Goal: Task Accomplishment & Management: Use online tool/utility

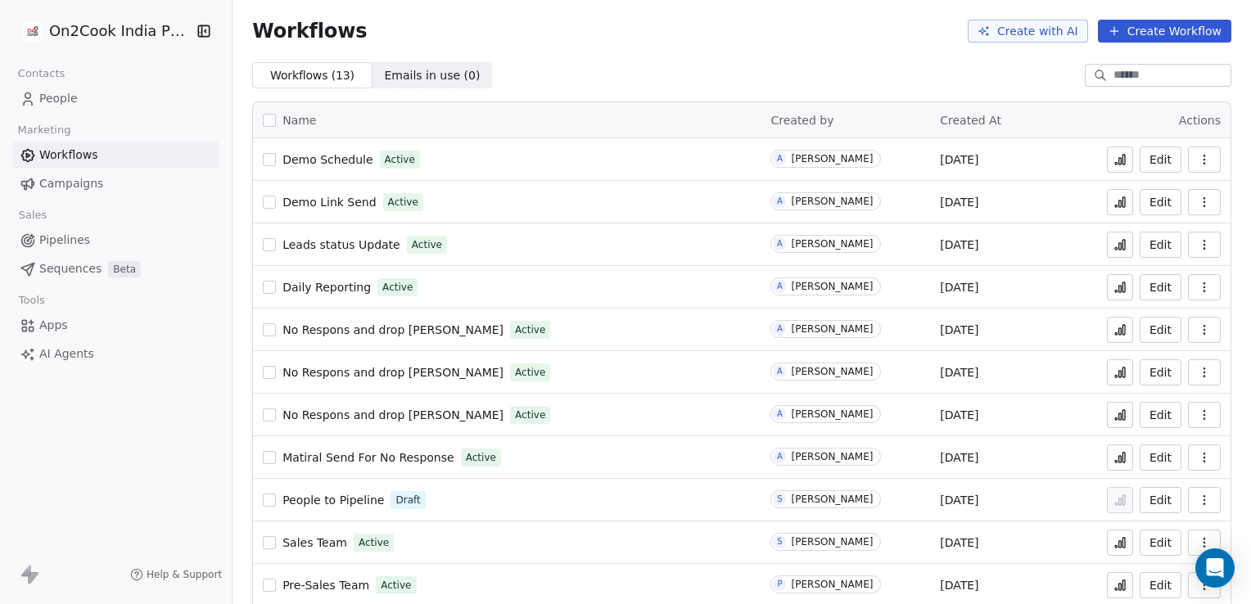
click at [341, 158] on span "Demo Schedule" at bounding box center [327, 159] width 90 height 13
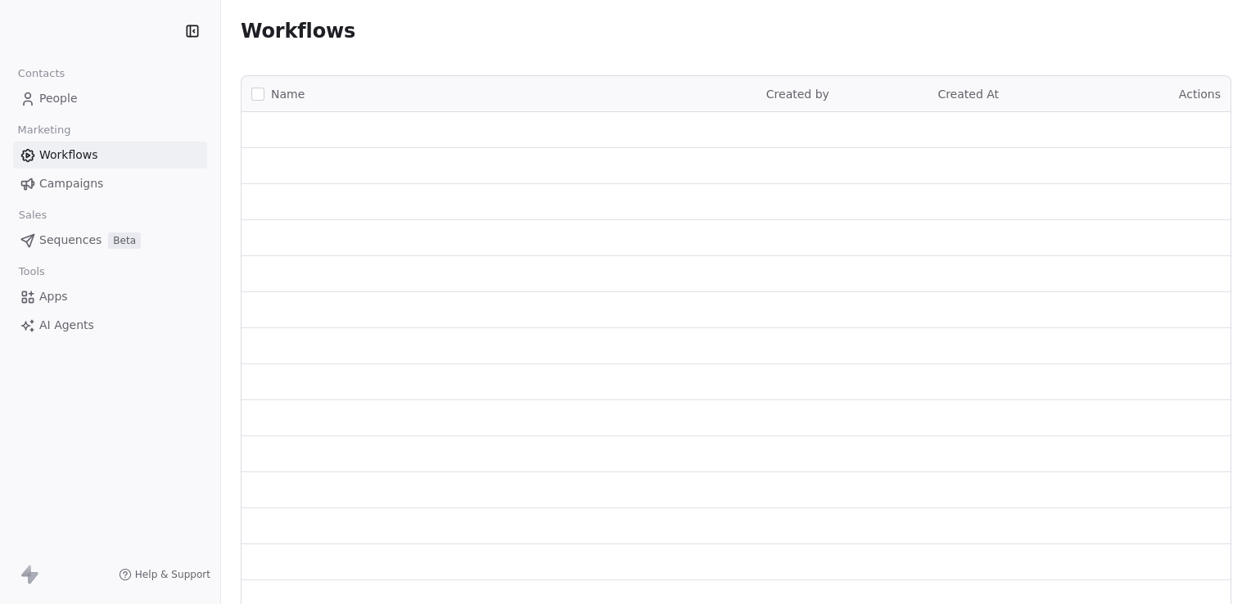
click at [66, 91] on span "People" at bounding box center [58, 98] width 38 height 17
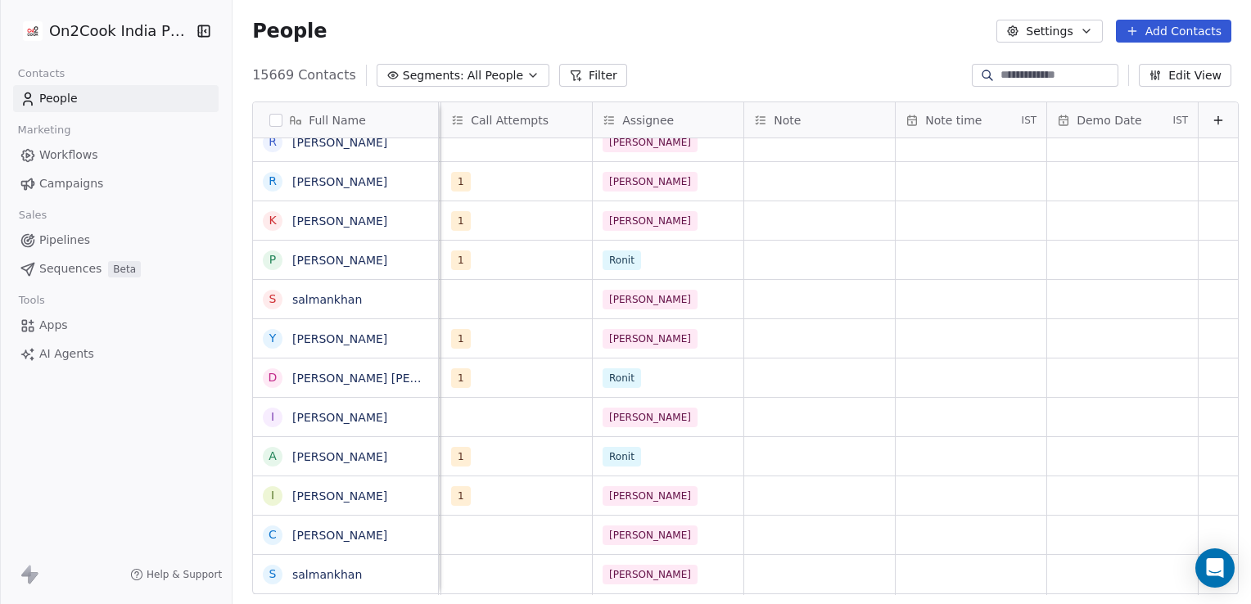
click at [1208, 123] on button at bounding box center [1218, 121] width 20 height 20
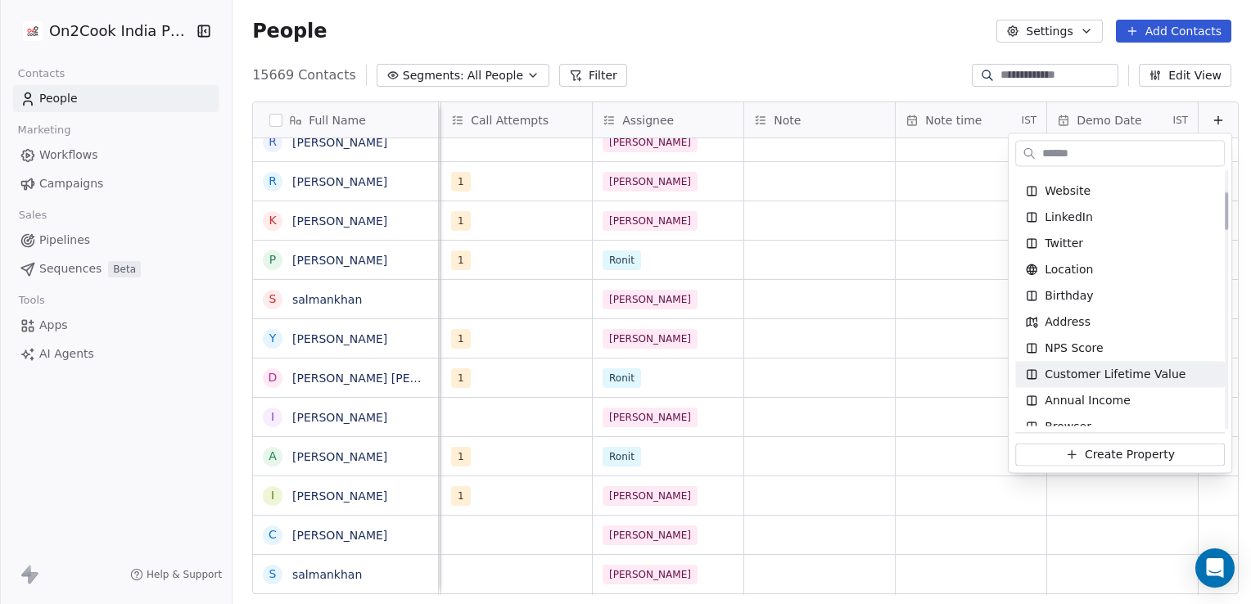
click at [929, 371] on html "On2Cook India Pvt. Ltd. Contacts People Marketing Workflows Campaigns Sales Pip…" at bounding box center [625, 302] width 1251 height 604
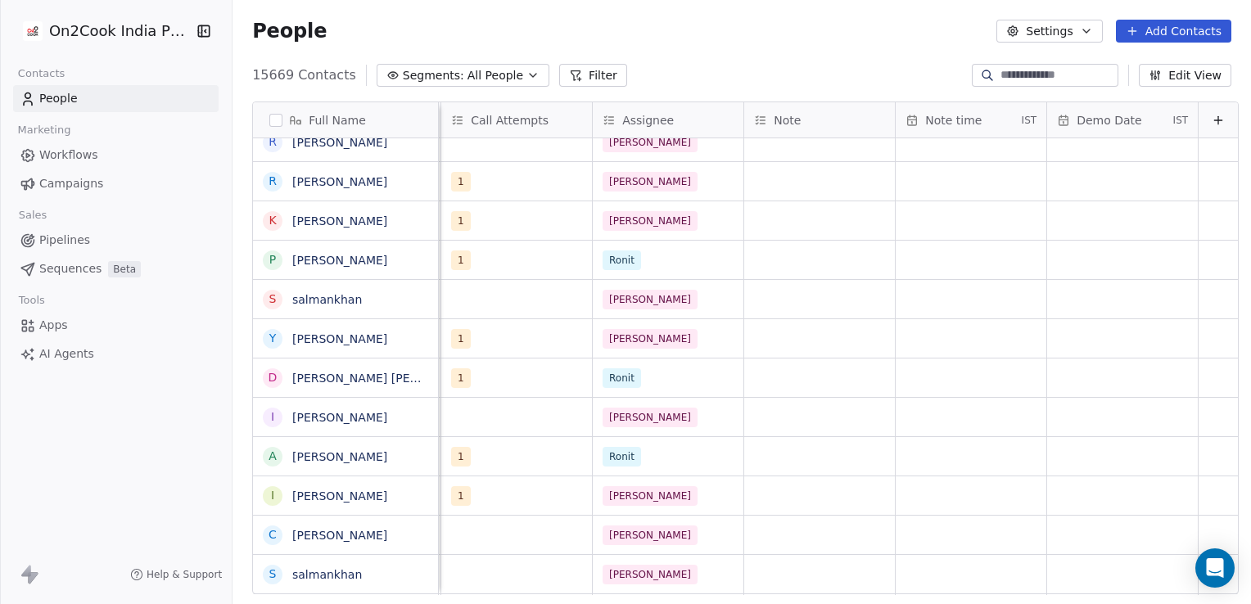
click at [1113, 115] on span "Demo Date" at bounding box center [1108, 120] width 65 height 16
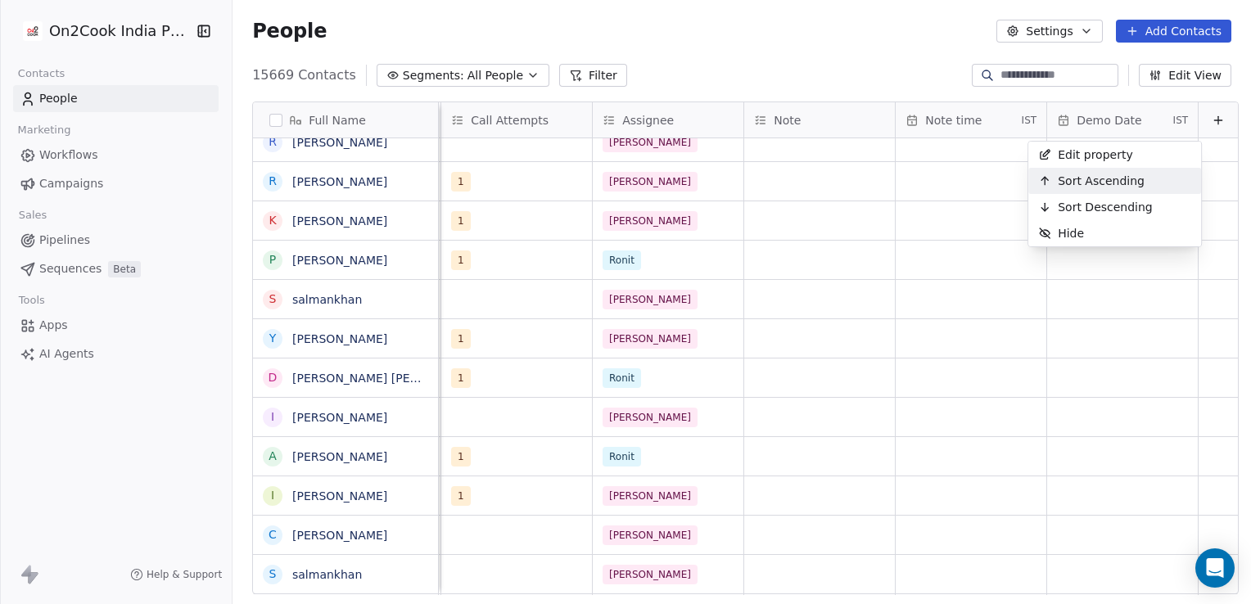
click at [789, 257] on html "On2Cook India Pvt. Ltd. Contacts People Marketing Workflows Campaigns Sales Pip…" at bounding box center [625, 302] width 1251 height 604
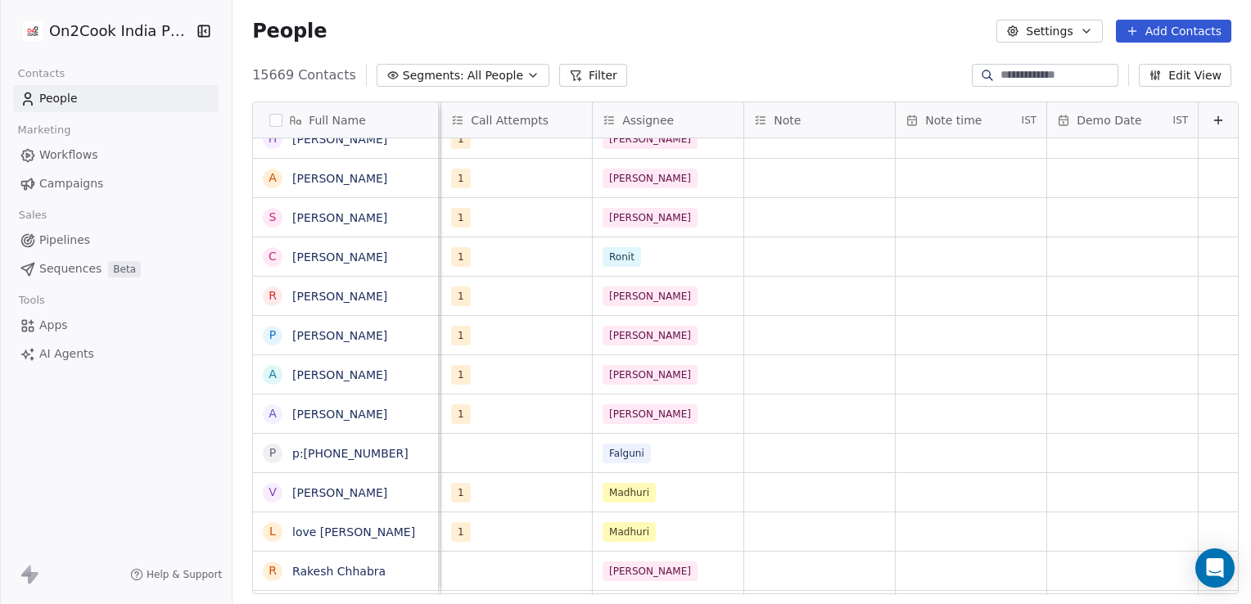
click at [1153, 120] on div "Demo Date IST" at bounding box center [1122, 119] width 151 height 35
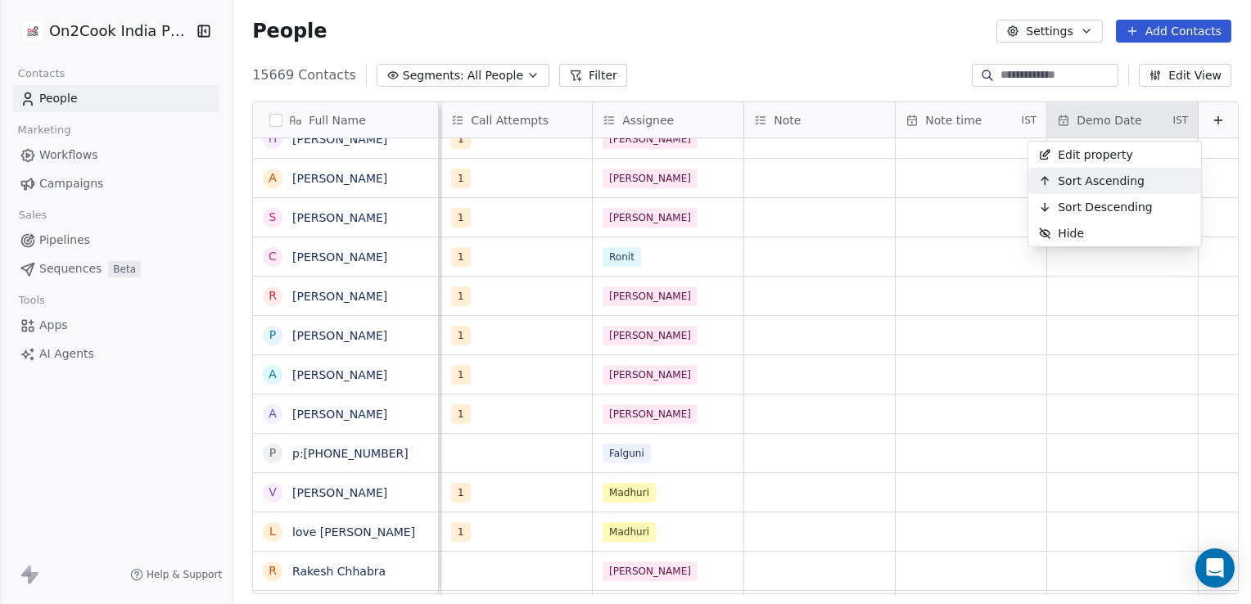
click at [1108, 184] on span "Sort Ascending" at bounding box center [1101, 181] width 87 height 16
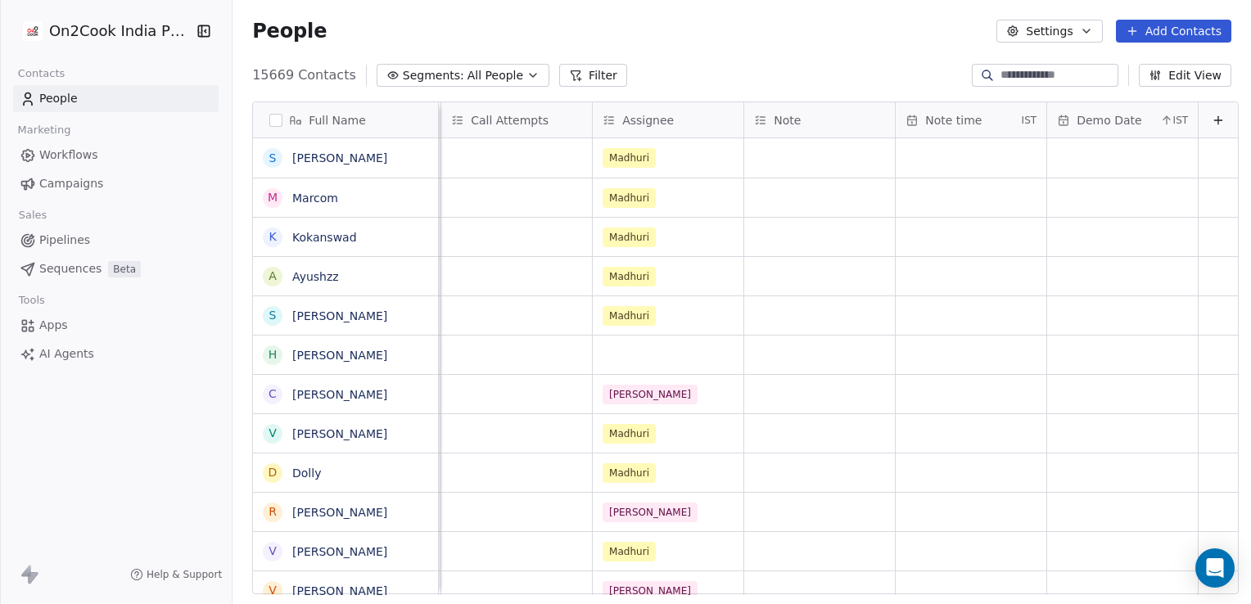
click at [1123, 125] on div "Demo Date" at bounding box center [1106, 120] width 99 height 16
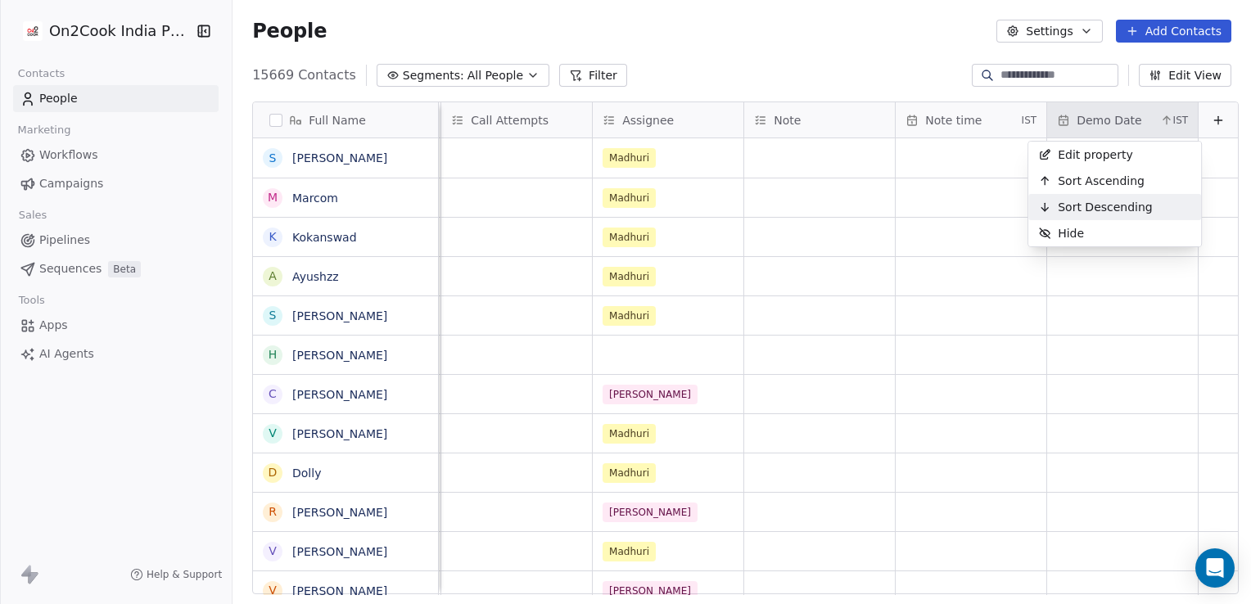
click at [1102, 208] on span "Sort Descending" at bounding box center [1105, 207] width 95 height 16
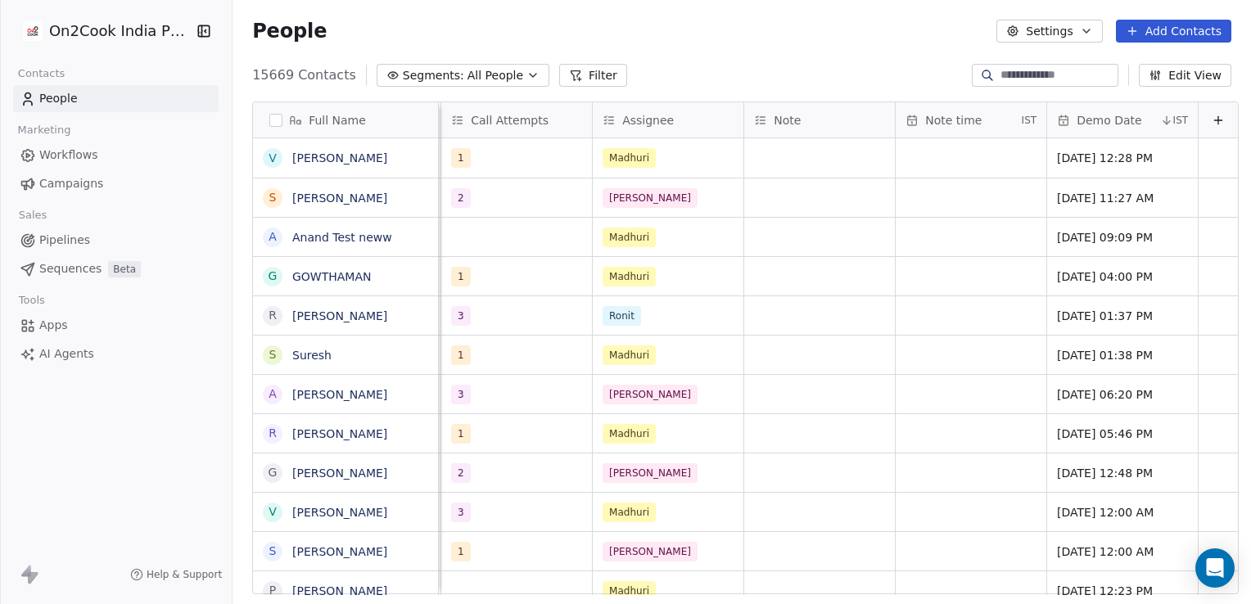
click at [1212, 116] on icon at bounding box center [1218, 120] width 13 height 13
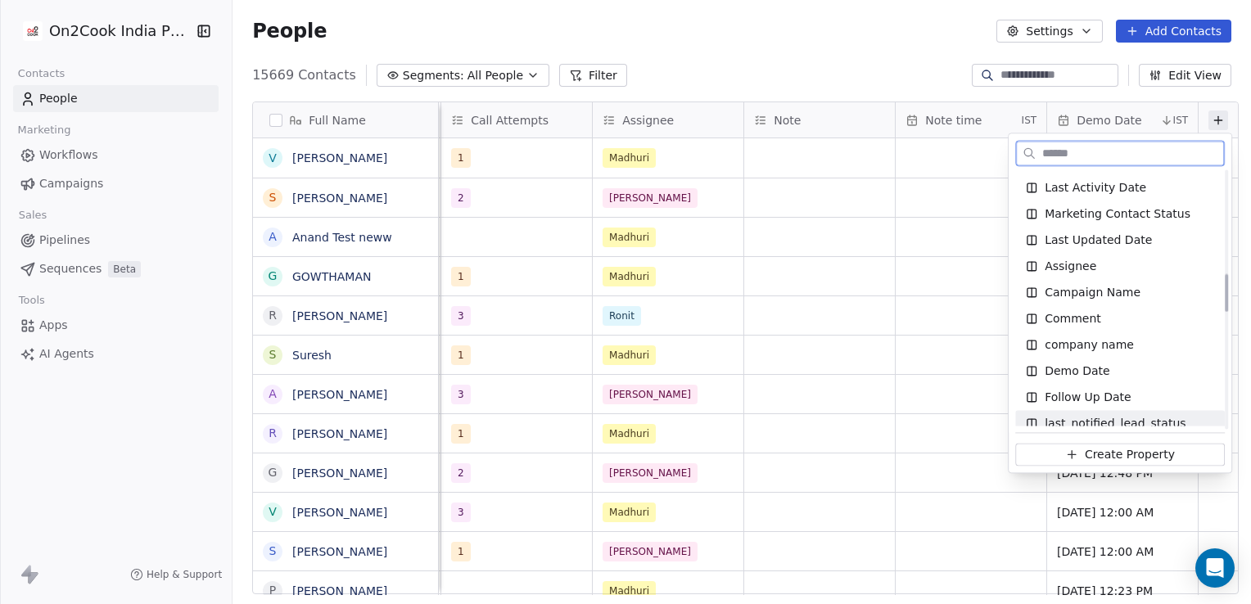
click at [1117, 453] on span "Create Property" at bounding box center [1130, 454] width 90 height 16
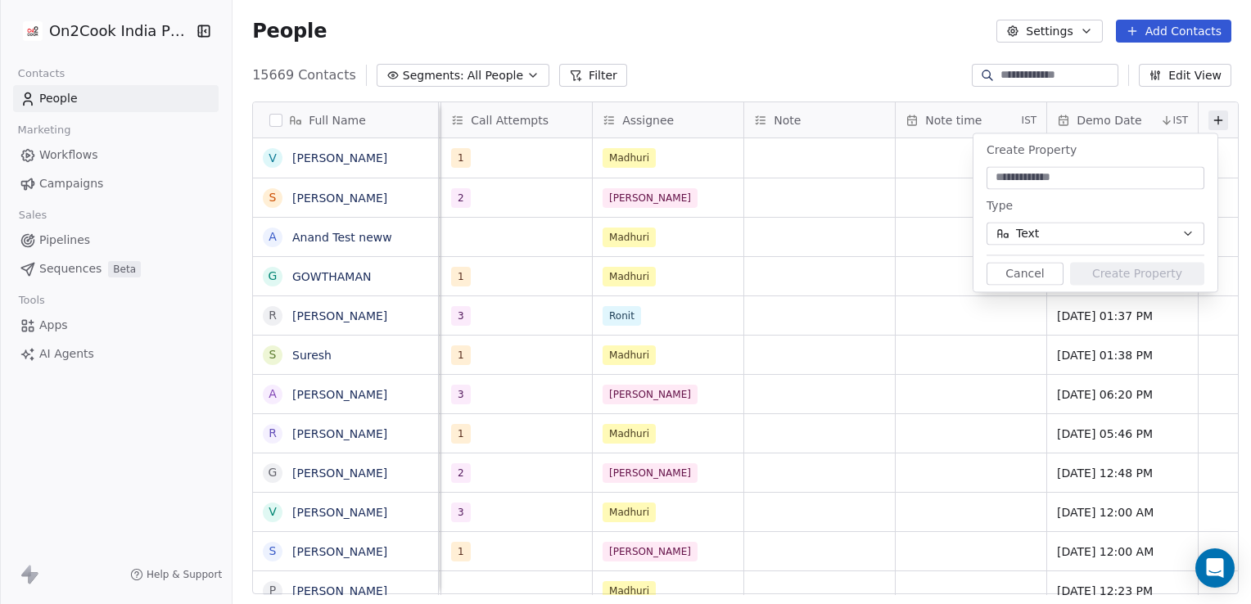
click at [1074, 175] on input at bounding box center [1095, 177] width 211 height 16
type input "*********"
click at [1085, 228] on button "Text" at bounding box center [1095, 233] width 218 height 23
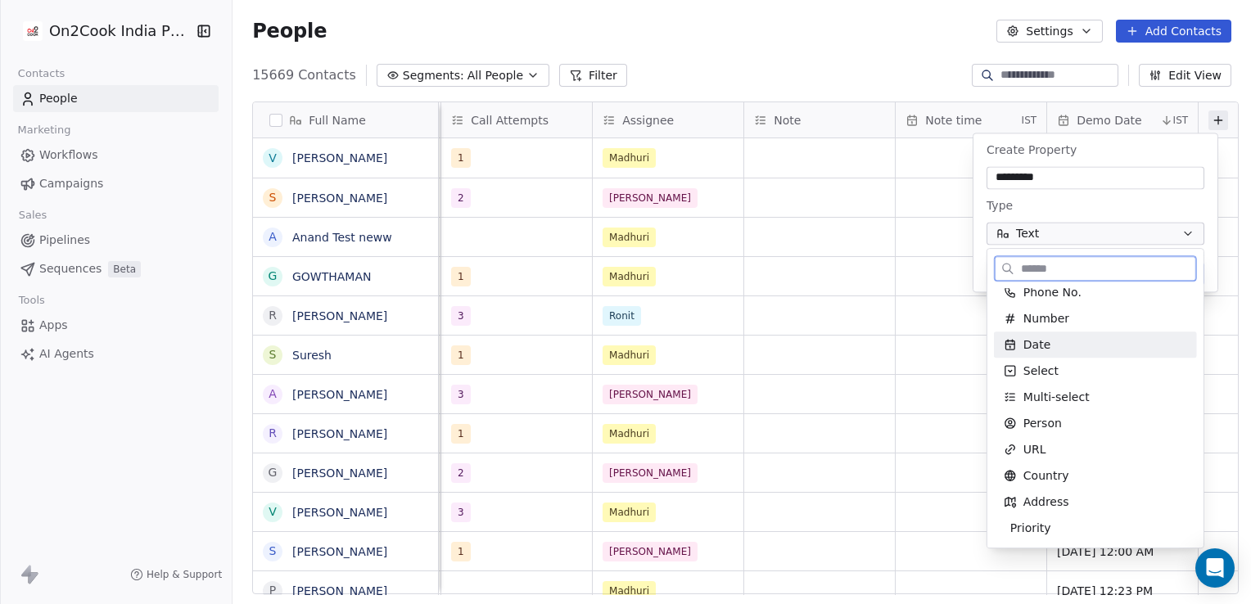
click at [1048, 352] on div "Date" at bounding box center [1095, 345] width 203 height 26
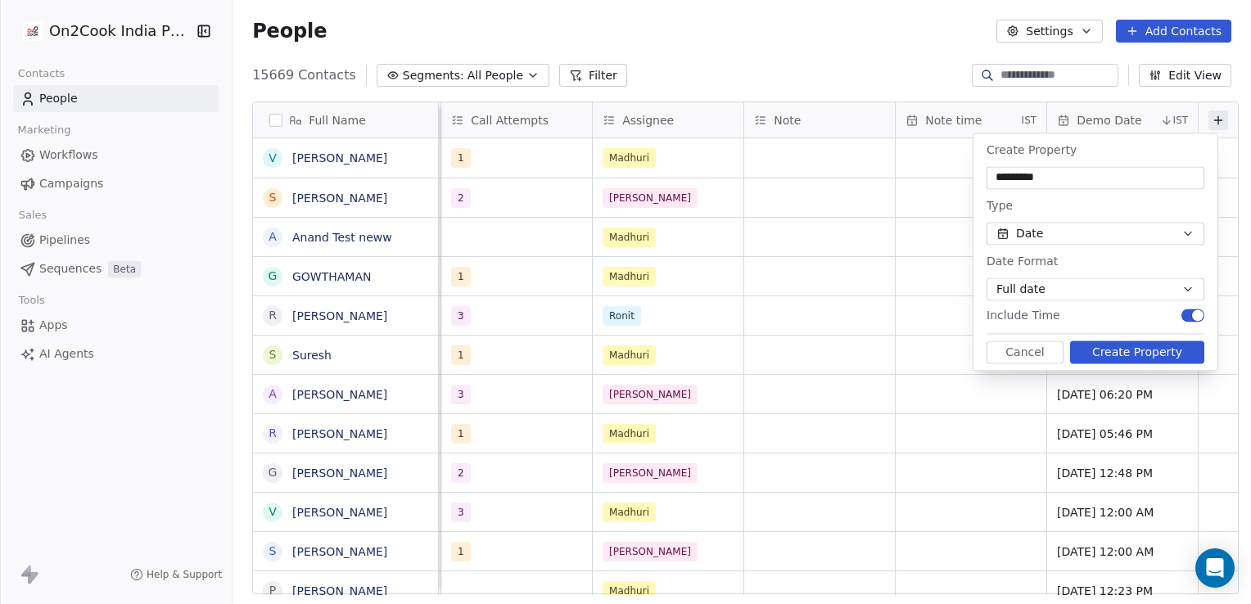
click at [1173, 352] on button "Create Property" at bounding box center [1137, 352] width 134 height 23
click at [1208, 126] on button at bounding box center [1218, 121] width 20 height 20
click at [1015, 345] on button "Cancel" at bounding box center [1024, 352] width 77 height 23
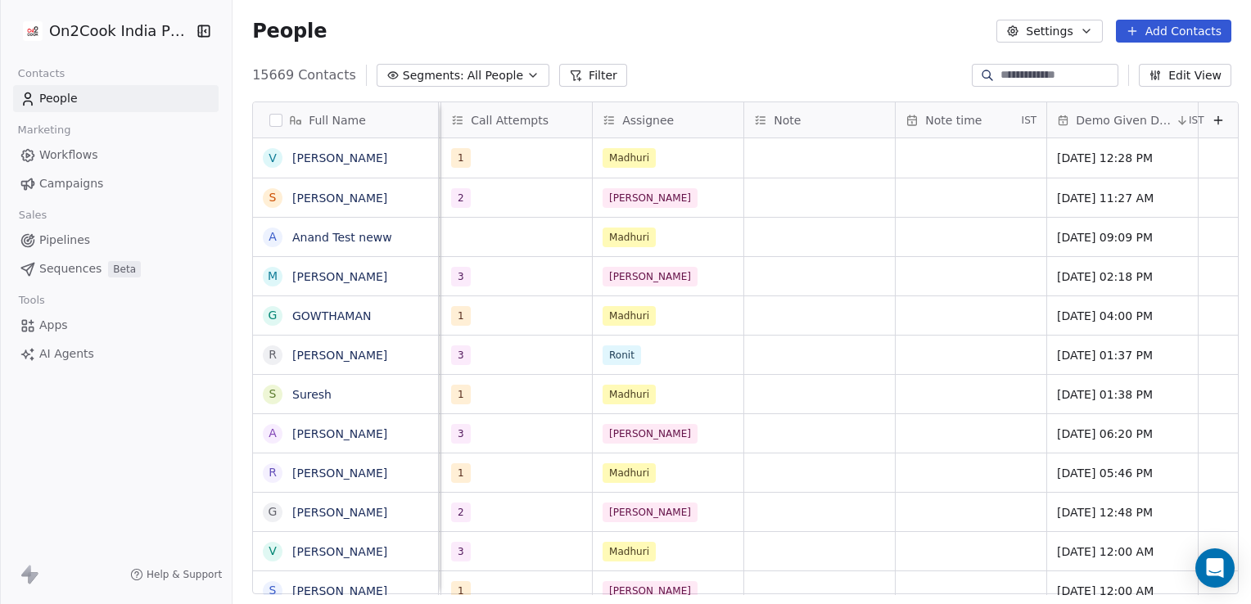
click at [1208, 111] on button at bounding box center [1218, 121] width 20 height 20
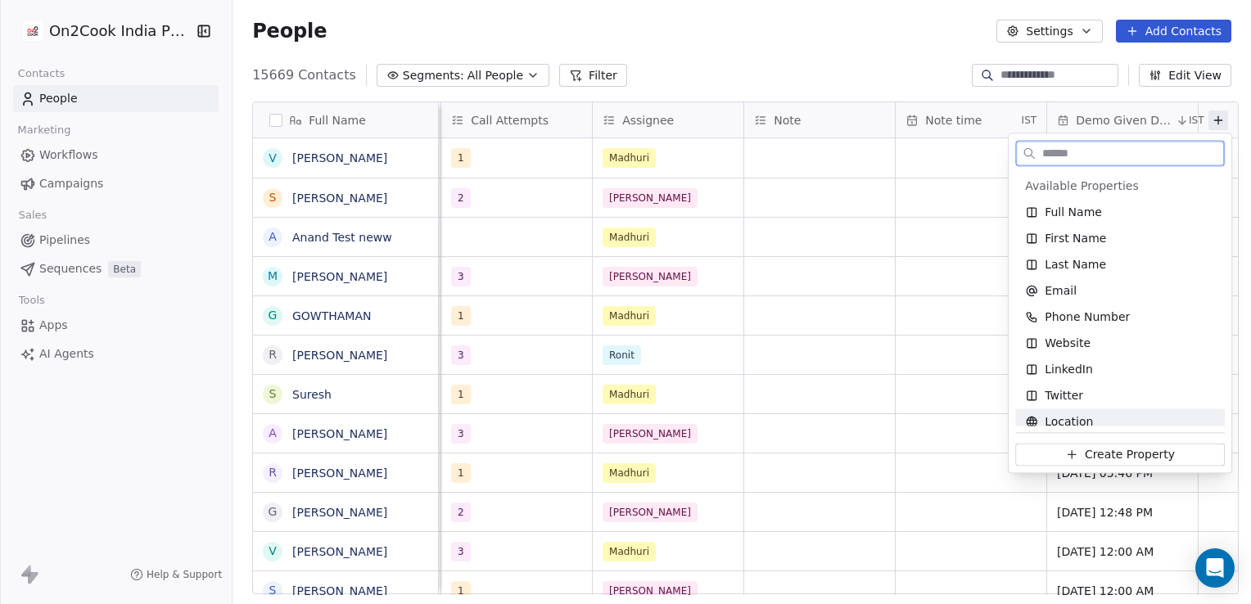
click at [1114, 450] on span "Create Property" at bounding box center [1130, 454] width 90 height 16
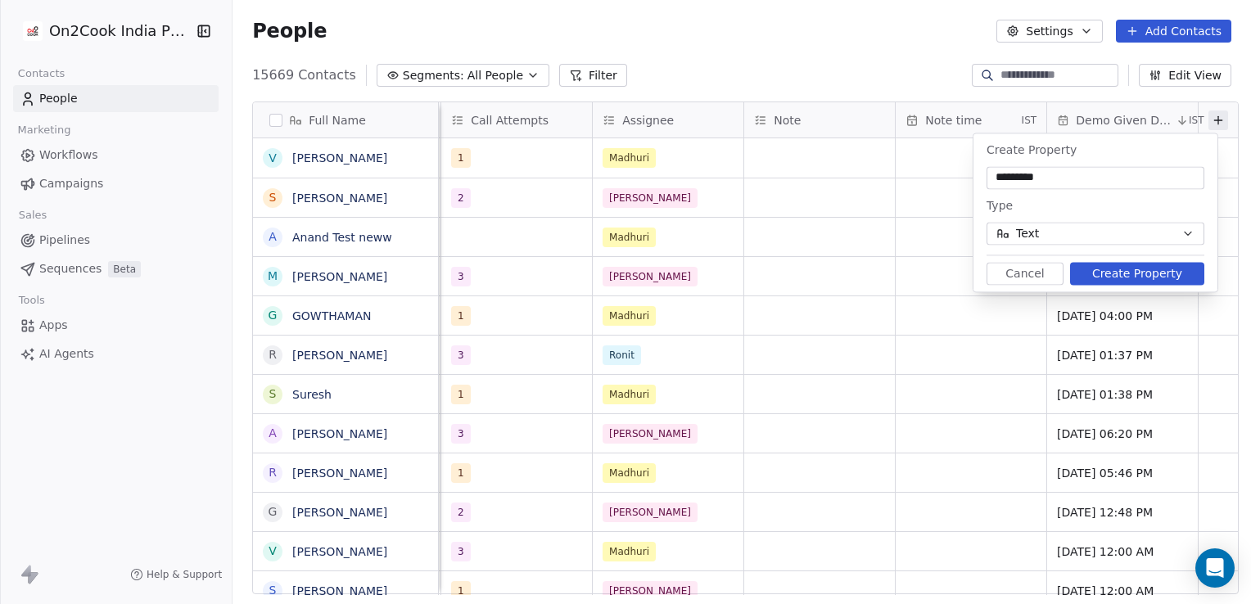
click at [1059, 237] on button "Text" at bounding box center [1095, 233] width 218 height 23
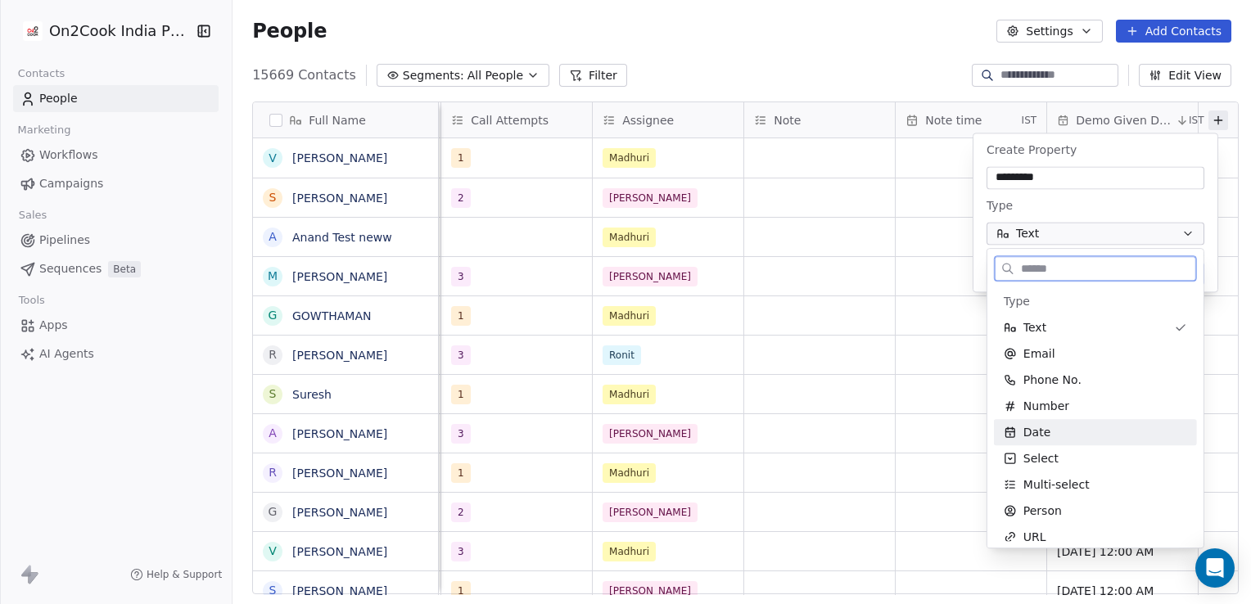
click at [1031, 431] on span "Date" at bounding box center [1036, 432] width 27 height 16
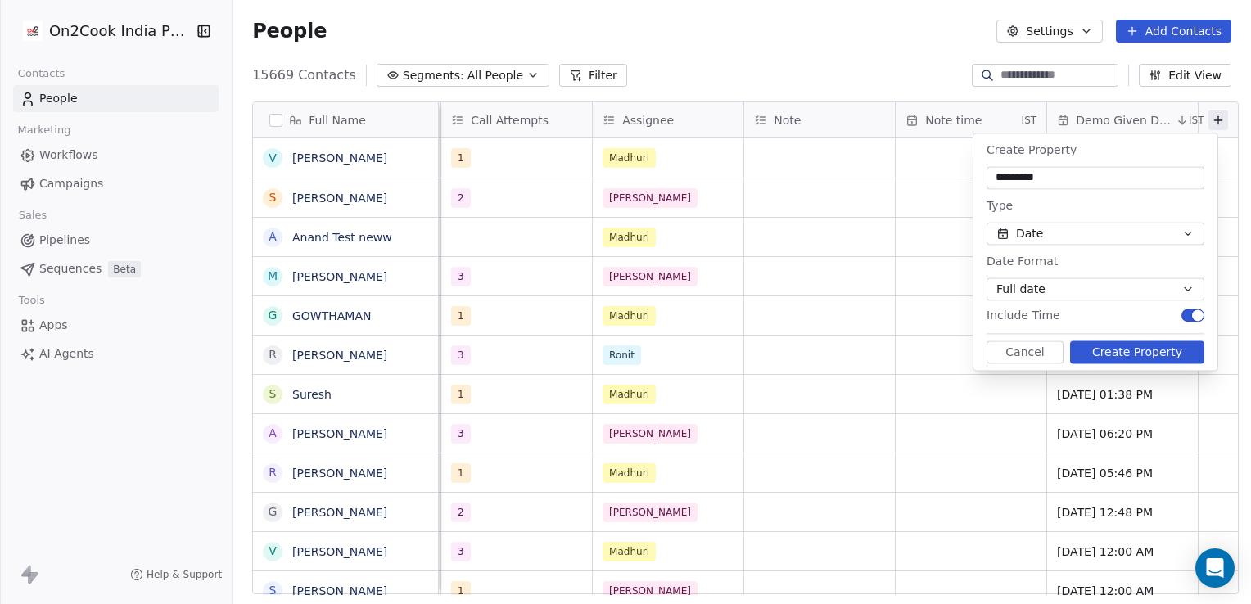
click at [1155, 347] on button "Create Property" at bounding box center [1137, 352] width 134 height 23
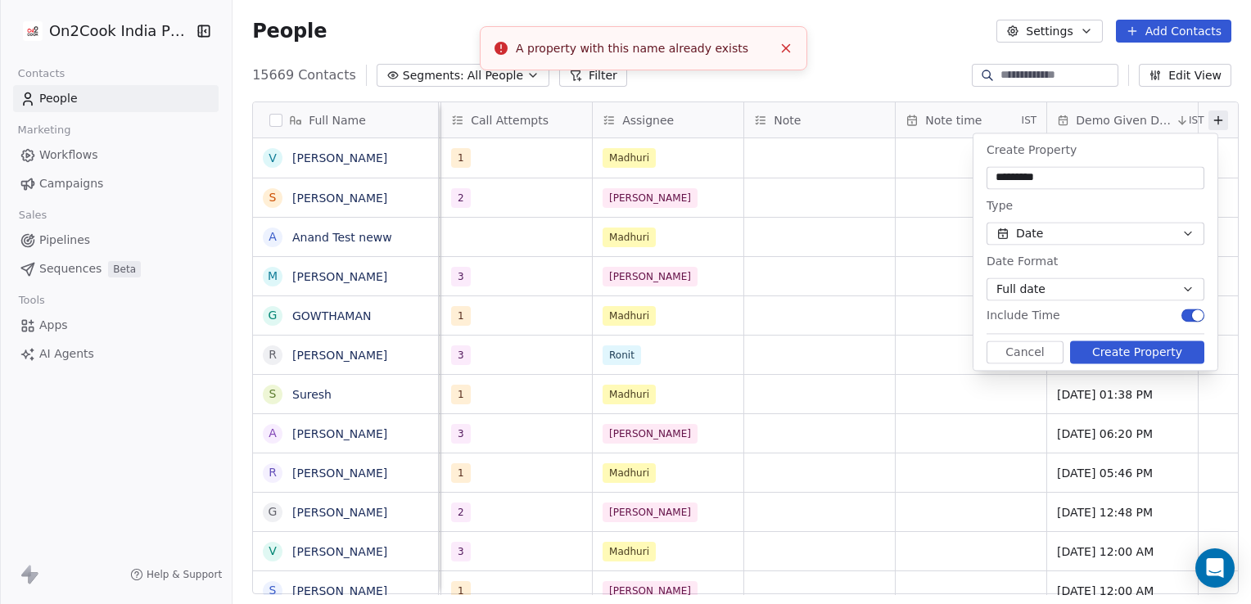
click at [1126, 119] on span "Demo Given Date" at bounding box center [1124, 120] width 97 height 16
click at [1126, 119] on html "On2Cook India Pvt. Ltd. Contacts People Marketing Workflows Campaigns Sales Pip…" at bounding box center [625, 302] width 1251 height 604
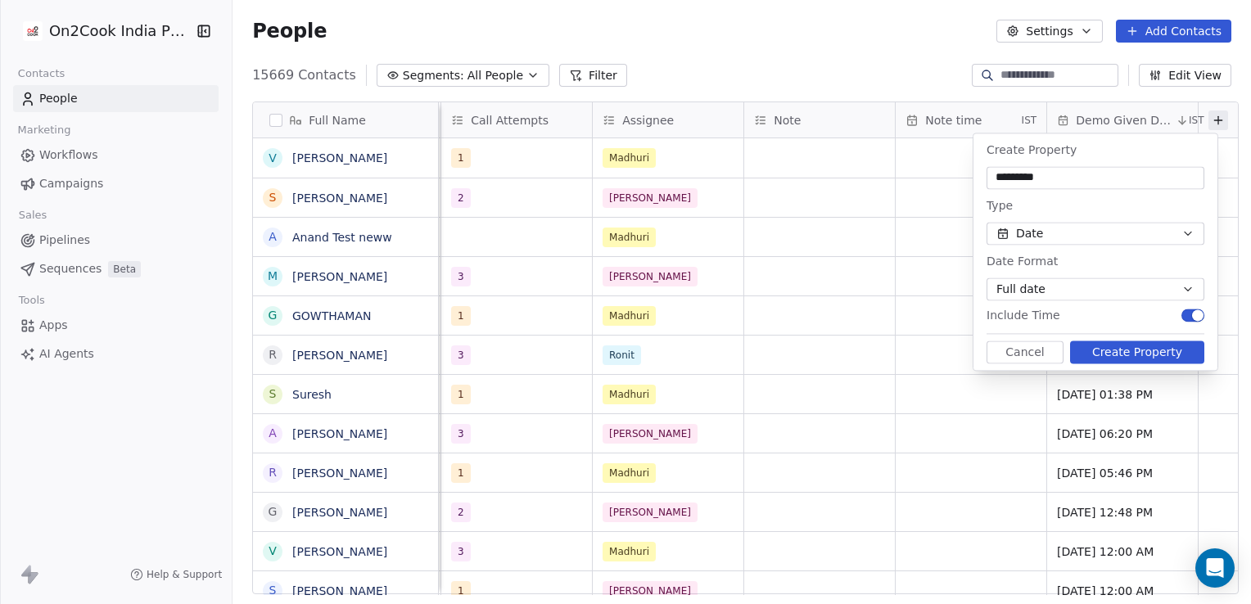
click at [828, 240] on html "On2Cook India Pvt. Ltd. Contacts People Marketing Workflows Campaigns Sales Pip…" at bounding box center [625, 302] width 1251 height 604
click at [1027, 172] on input "*********" at bounding box center [1095, 177] width 211 height 16
type input "**********"
click at [1127, 352] on button "Create Property" at bounding box center [1137, 352] width 134 height 23
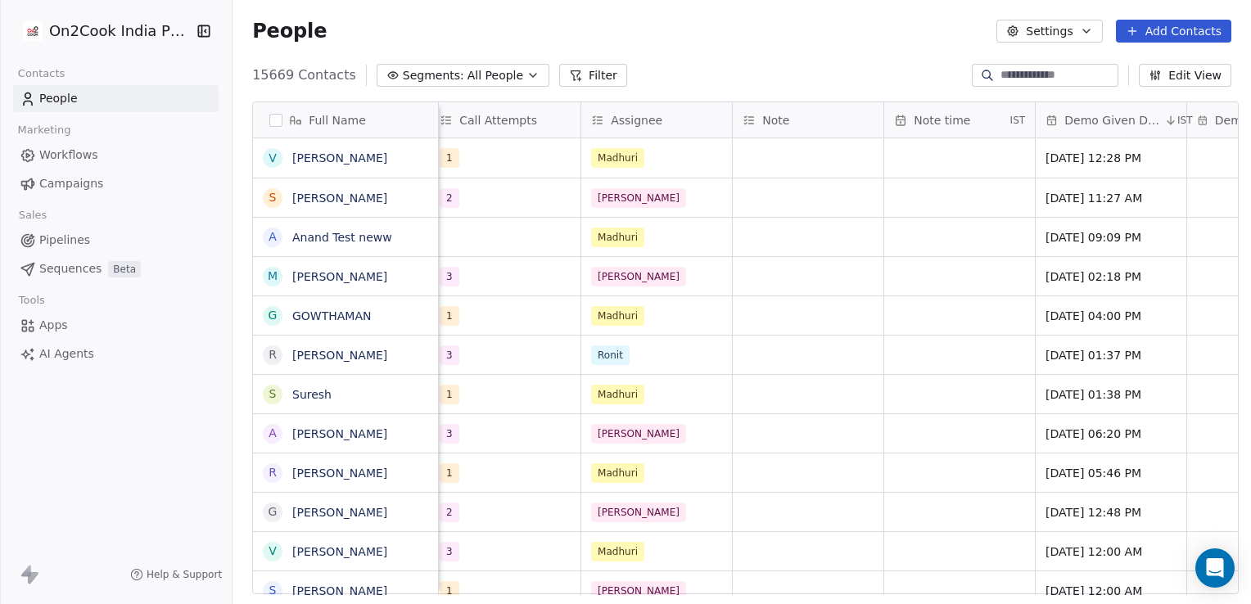
scroll to position [0, 2735]
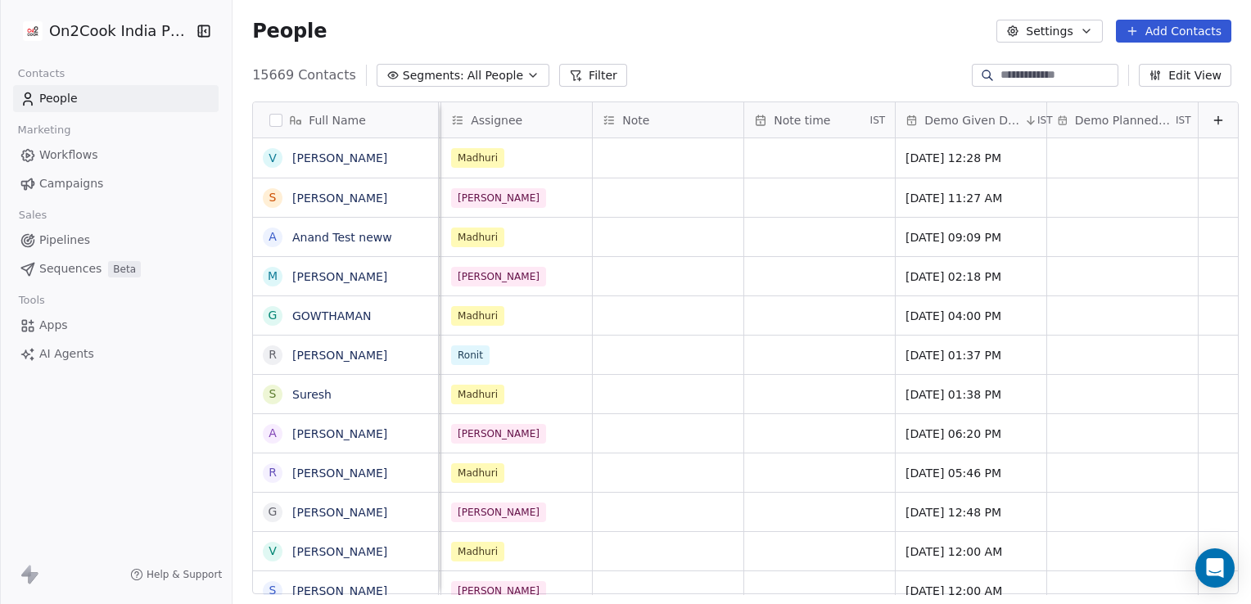
click at [1108, 124] on span "Demo Planned Date" at bounding box center [1123, 120] width 97 height 16
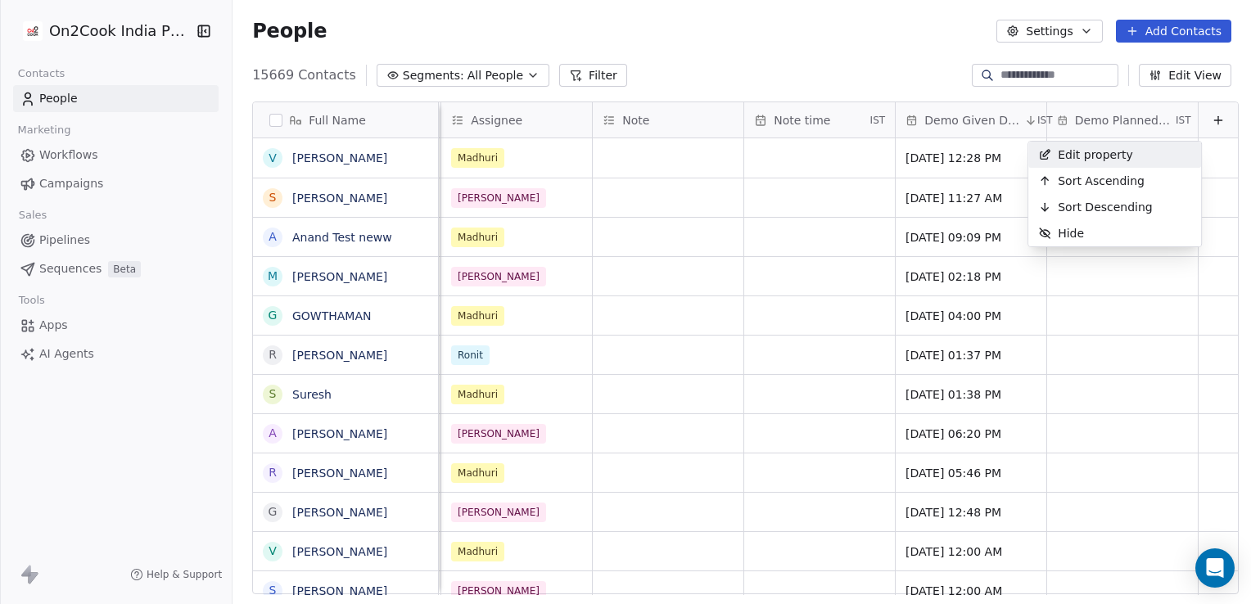
click at [598, 282] on html "On2Cook India Pvt. Ltd. Contacts People Marketing Workflows Campaigns Sales Pip…" at bounding box center [625, 302] width 1251 height 604
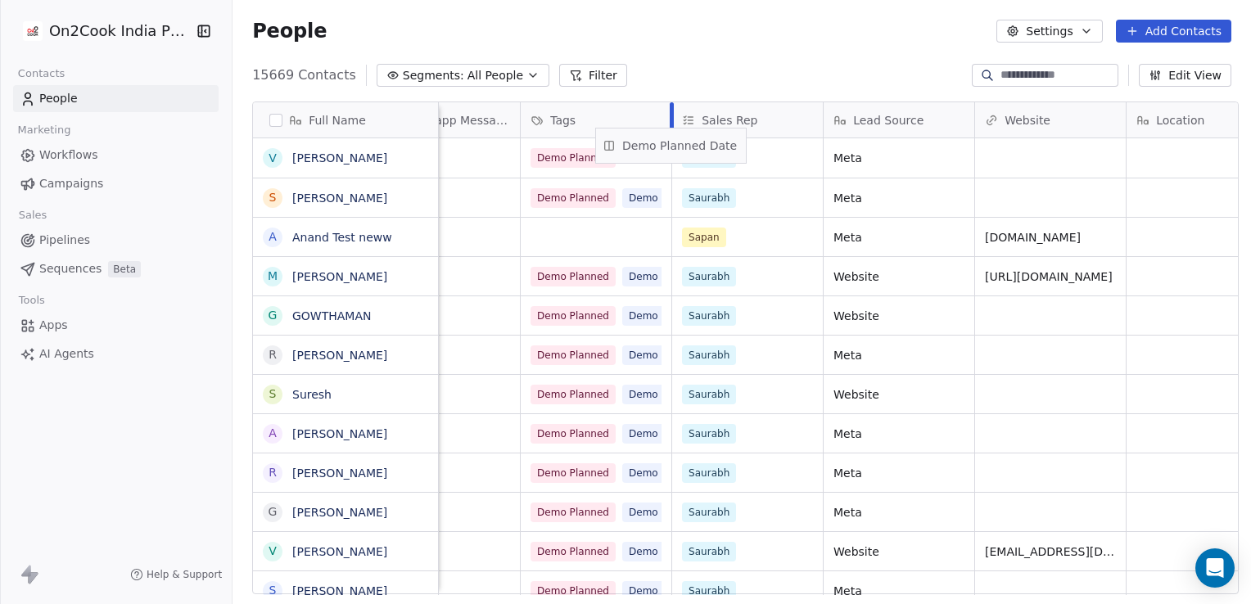
scroll to position [0, 1126]
drag, startPoint x: 1088, startPoint y: 117, endPoint x: 714, endPoint y: 152, distance: 375.8
click at [714, 152] on div "Full Name v [PERSON_NAME]S [PERSON_NAME]A [PERSON_NAME] Test neww M M[PERSON_NA…" at bounding box center [745, 348] width 985 height 493
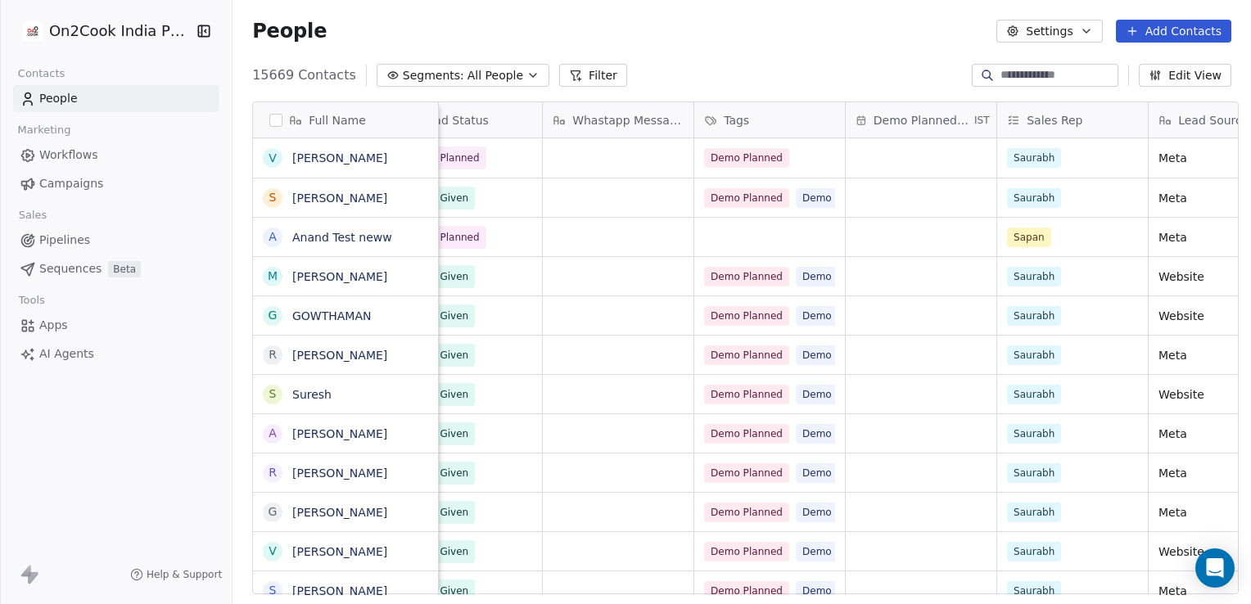
scroll to position [0, 957]
drag, startPoint x: 900, startPoint y: 126, endPoint x: 916, endPoint y: 125, distance: 15.6
click at [956, 125] on div "Full Name v [PERSON_NAME] S [PERSON_NAME] A [PERSON_NAME] Test neww M [PERSON_N…" at bounding box center [745, 348] width 985 height 493
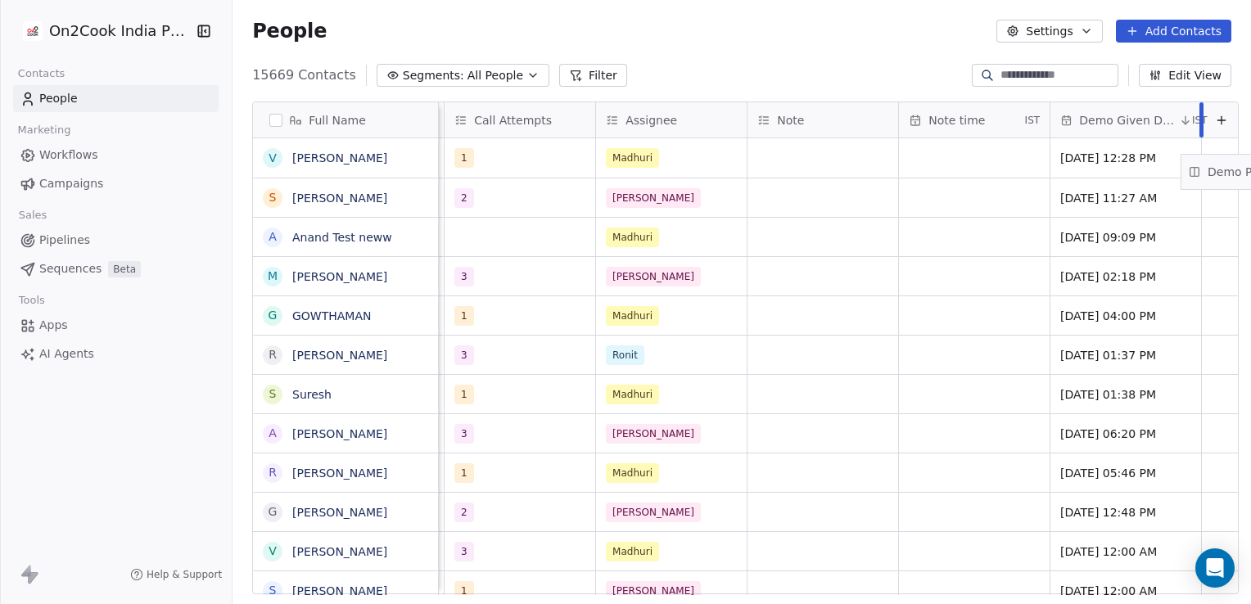
scroll to position [0, 2735]
drag, startPoint x: 909, startPoint y: 117, endPoint x: 1250, endPoint y: 166, distance: 344.1
click at [1250, 166] on html "On2Cook India Pvt. Ltd. Contacts People Marketing Workflows Campaigns Sales Pip…" at bounding box center [625, 302] width 1251 height 604
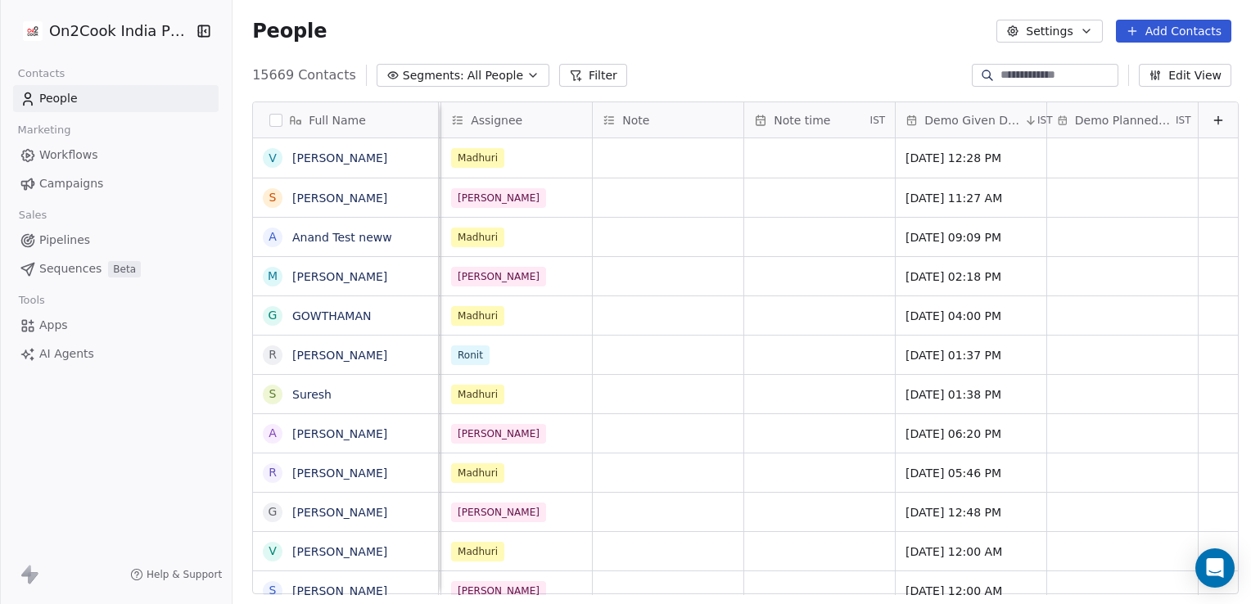
click at [102, 156] on link "Workflows" at bounding box center [115, 155] width 205 height 27
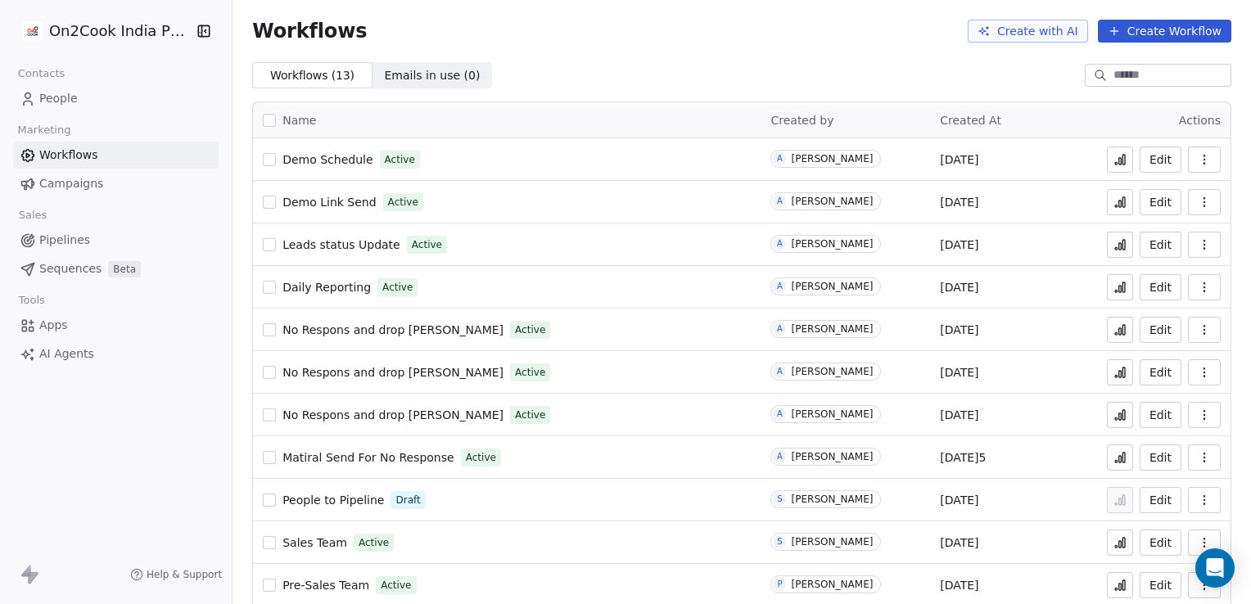
click at [347, 160] on span "Demo Schedule" at bounding box center [327, 159] width 90 height 13
